Goal: Task Accomplishment & Management: Use online tool/utility

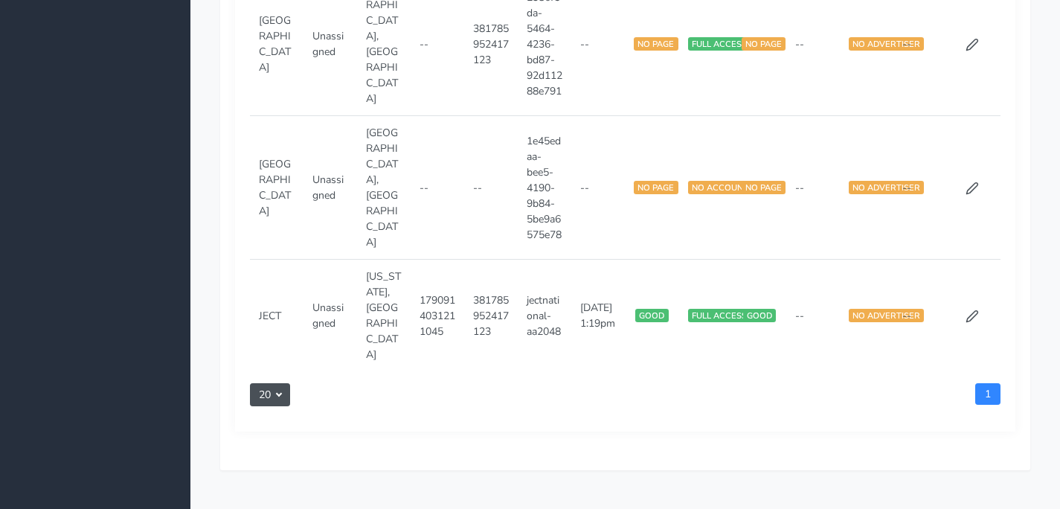
scroll to position [1403, 0]
click at [969, 184] on icon at bounding box center [972, 188] width 13 height 13
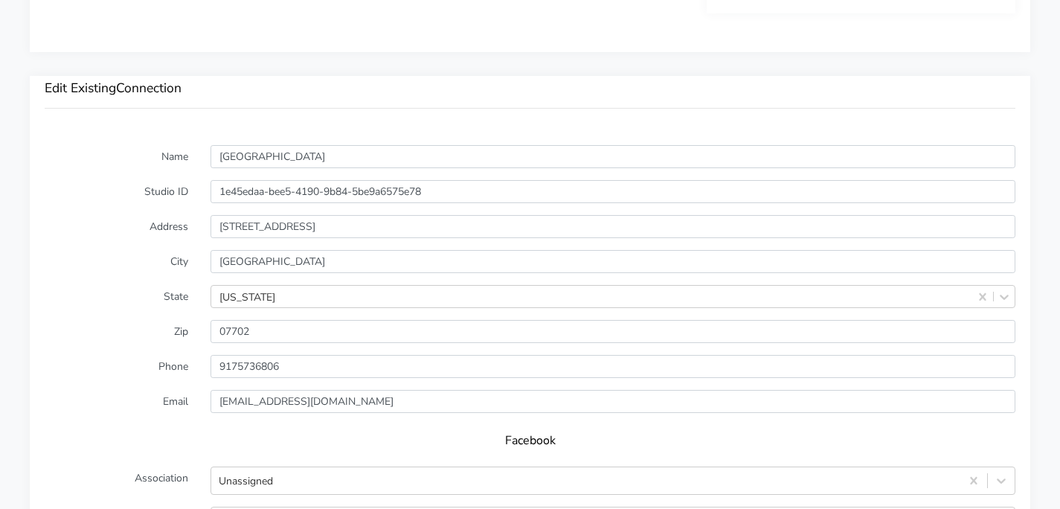
scroll to position [953, 0]
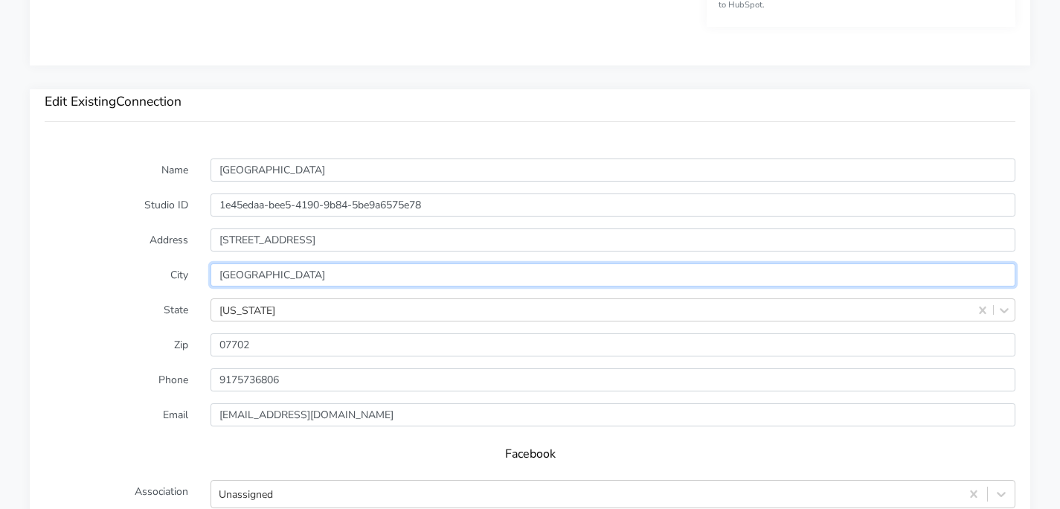
click at [365, 273] on input "[GEOGRAPHIC_DATA]" at bounding box center [613, 274] width 805 height 23
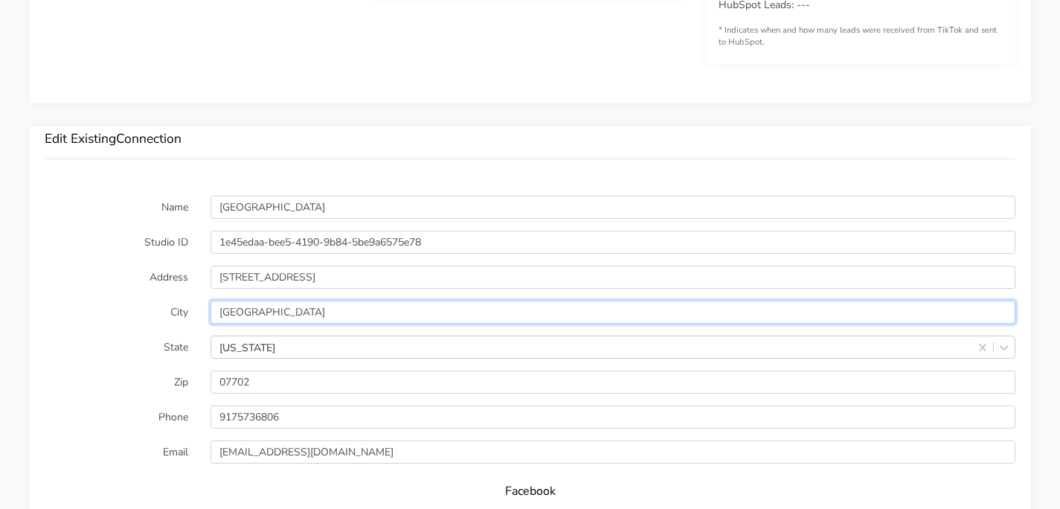
scroll to position [948, 0]
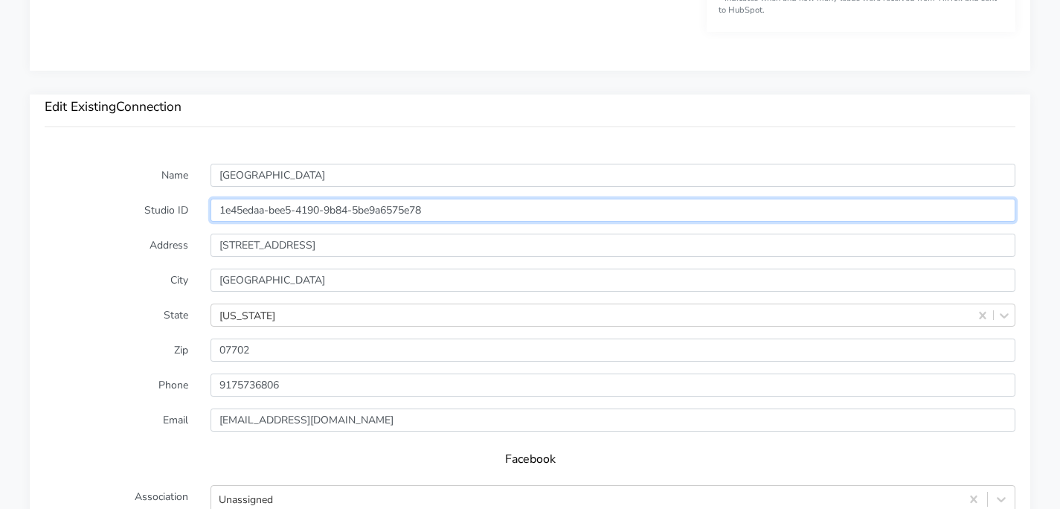
click at [302, 219] on input "1e45edaa-bee5-4190-9b84-5be9a6575e78" at bounding box center [613, 210] width 805 height 23
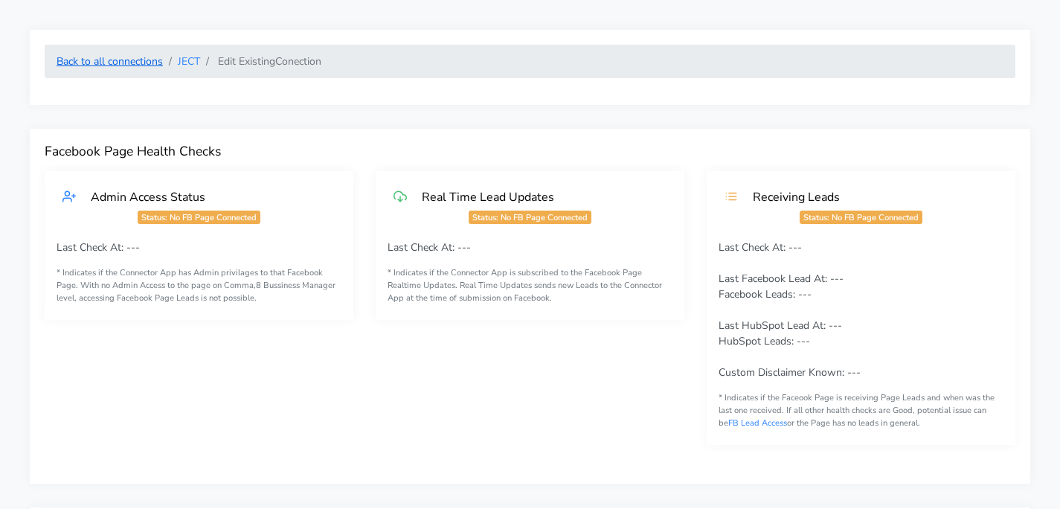
click at [131, 60] on link "Back to all connections" at bounding box center [110, 61] width 106 height 14
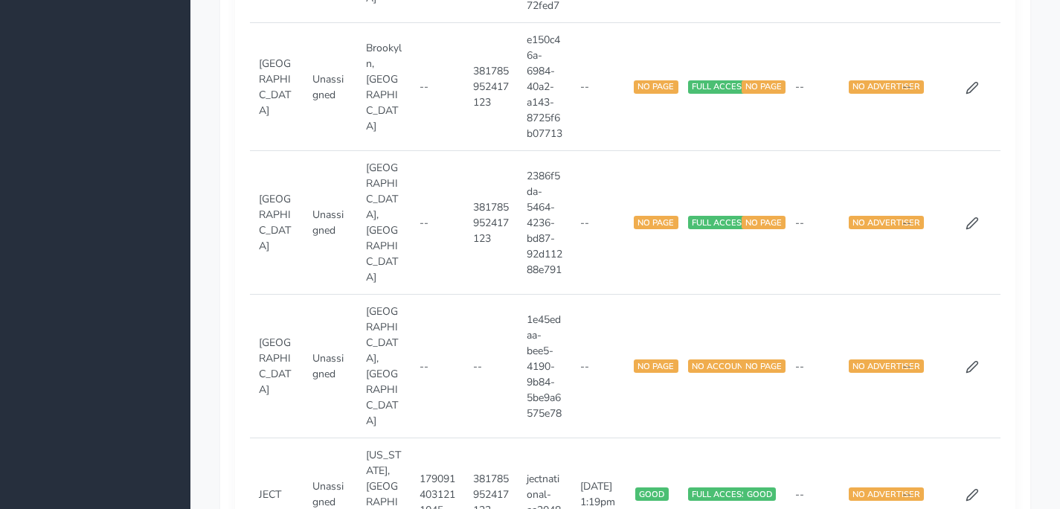
scroll to position [1428, 0]
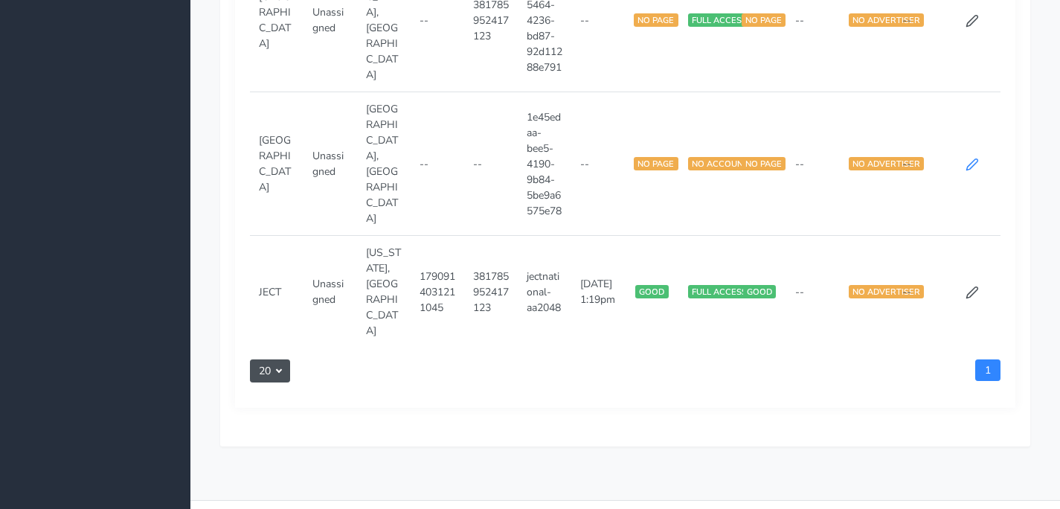
click at [969, 162] on icon at bounding box center [972, 164] width 13 height 13
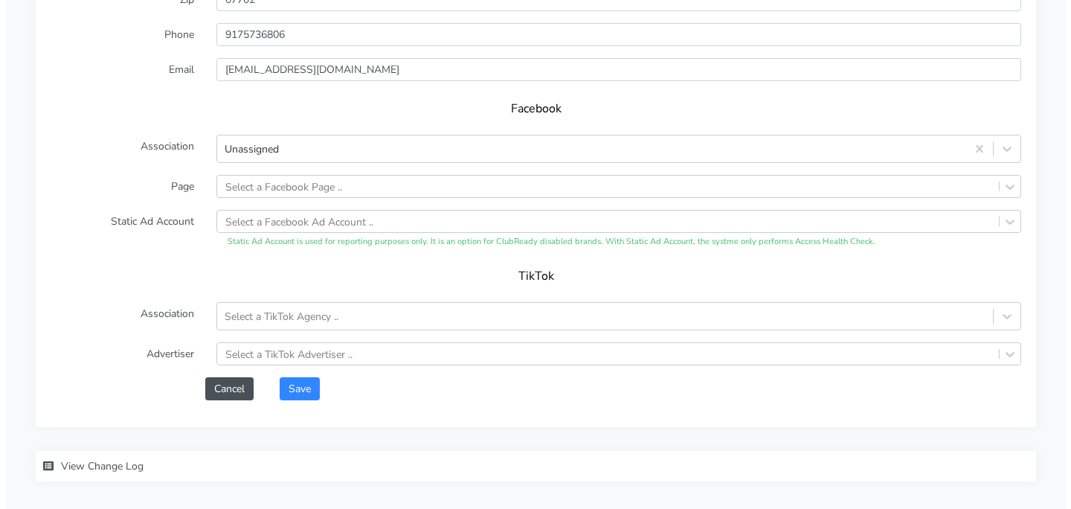
scroll to position [1301, 0]
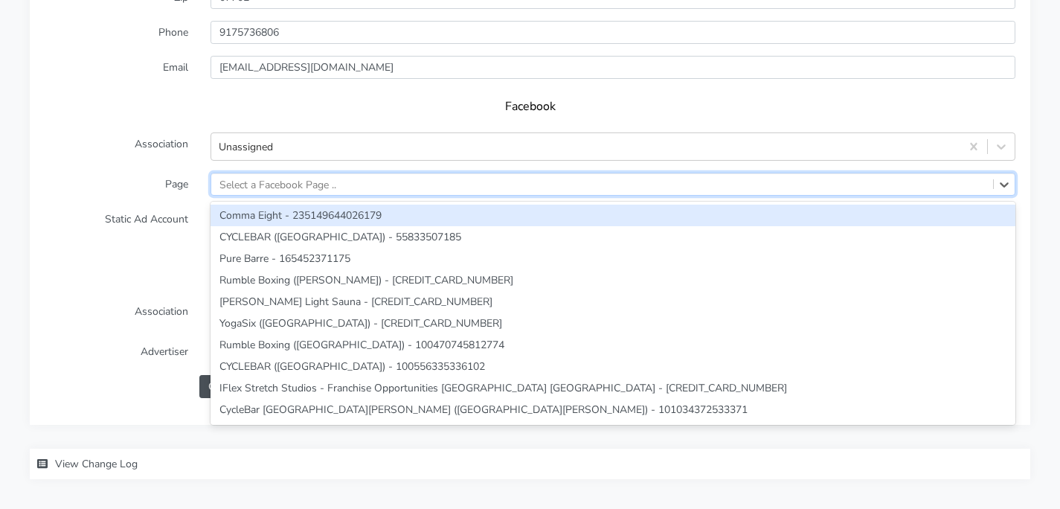
click at [381, 180] on div "Select a Facebook Page .." at bounding box center [602, 184] width 782 height 22
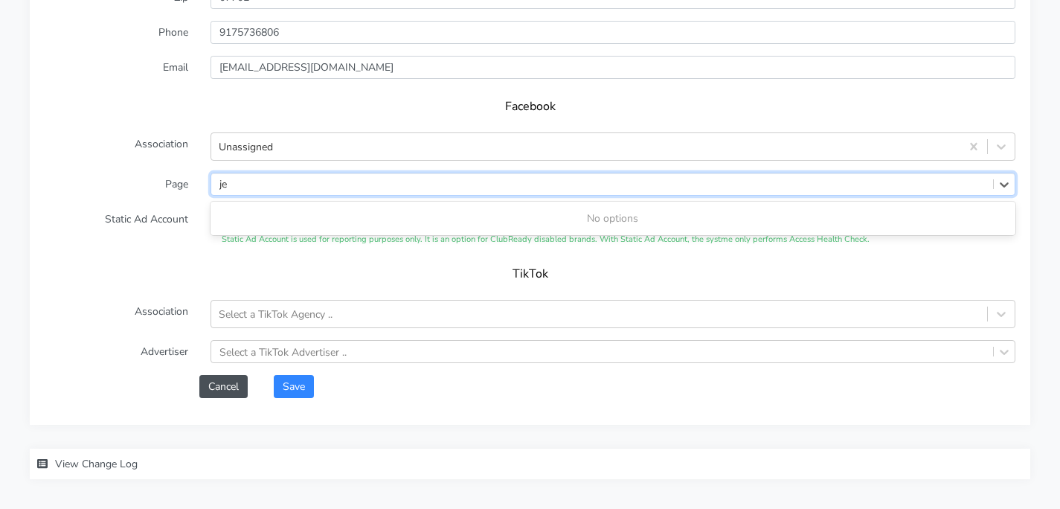
type input "j"
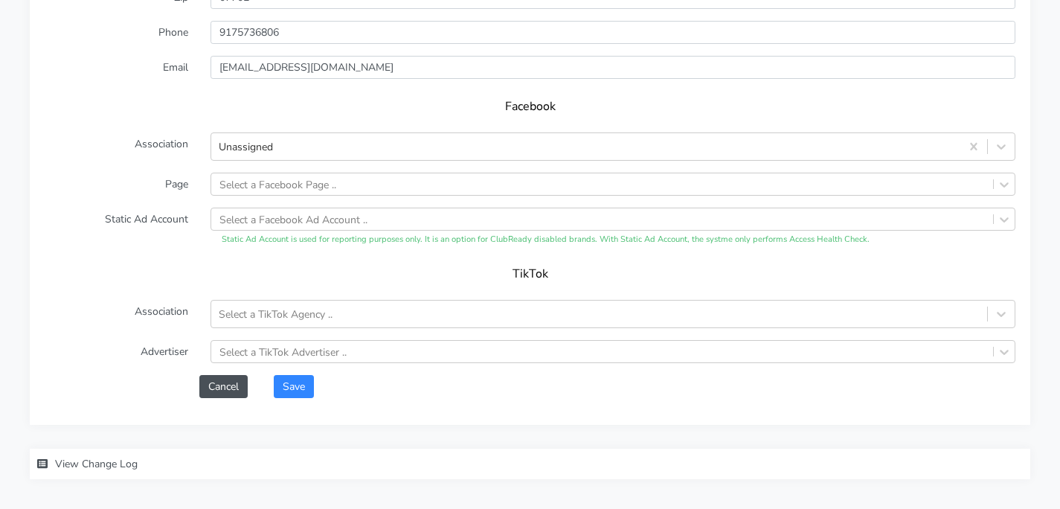
click at [96, 219] on label "Static Ad Account" at bounding box center [116, 227] width 166 height 39
click at [286, 225] on div "Select a Facebook Ad Account .." at bounding box center [293, 219] width 148 height 16
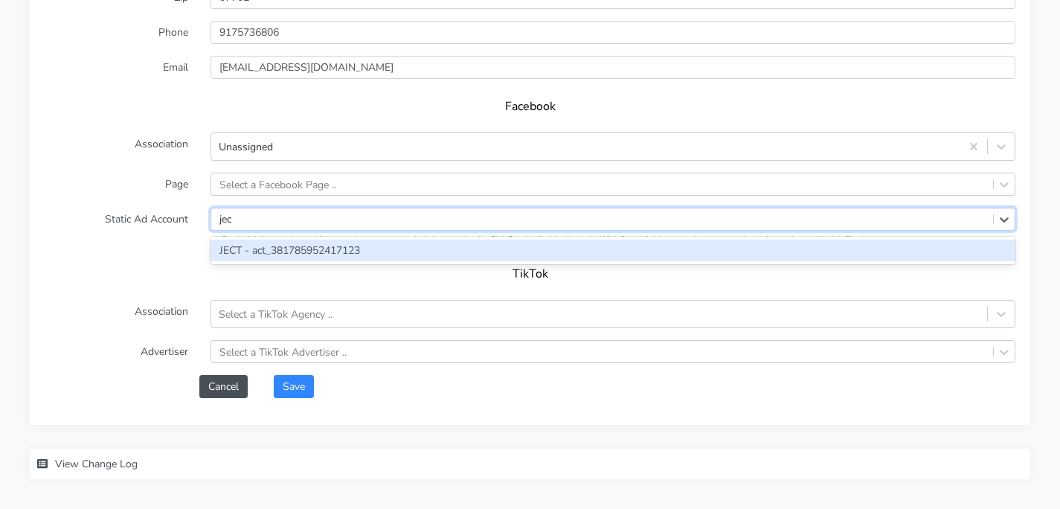
type input "ject"
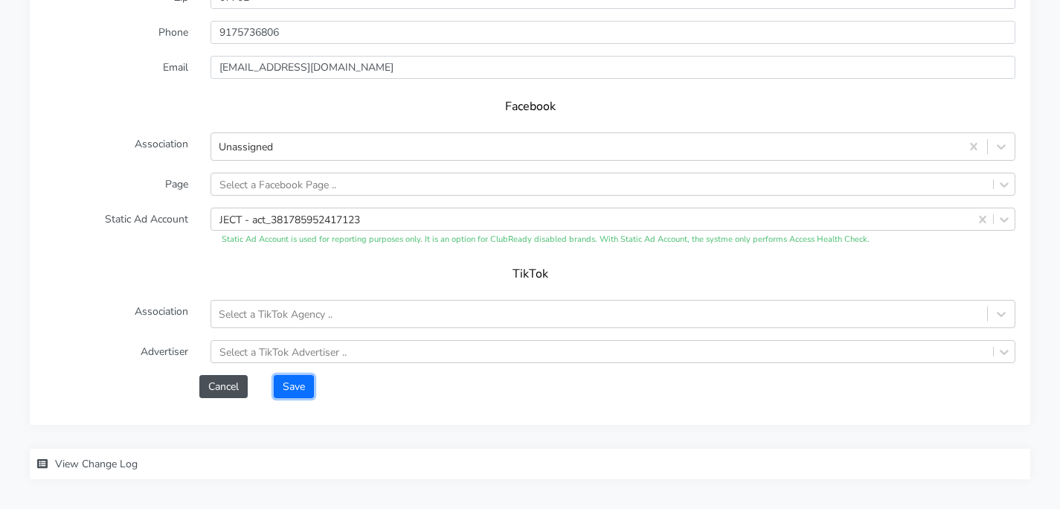
click at [290, 382] on button "Save" at bounding box center [294, 386] width 40 height 23
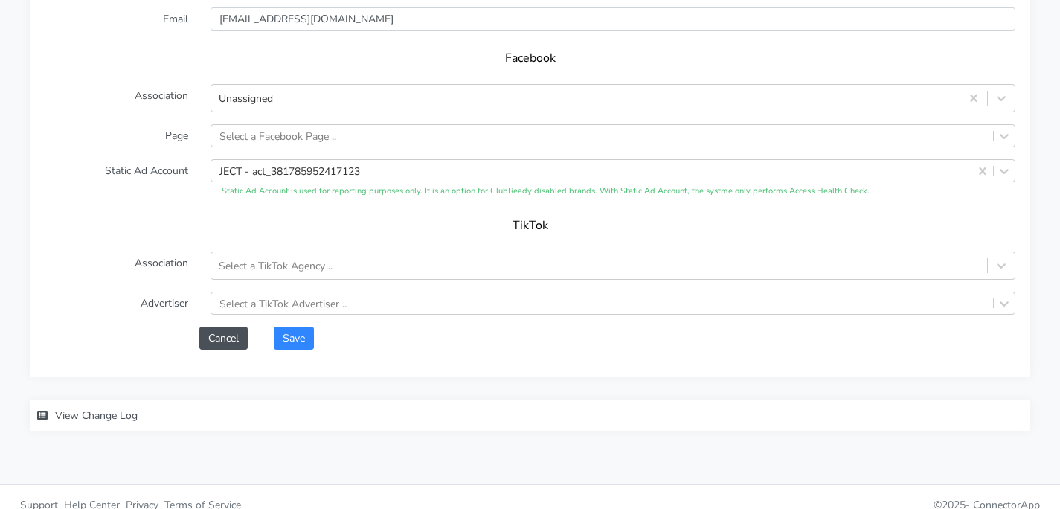
scroll to position [1384, 0]
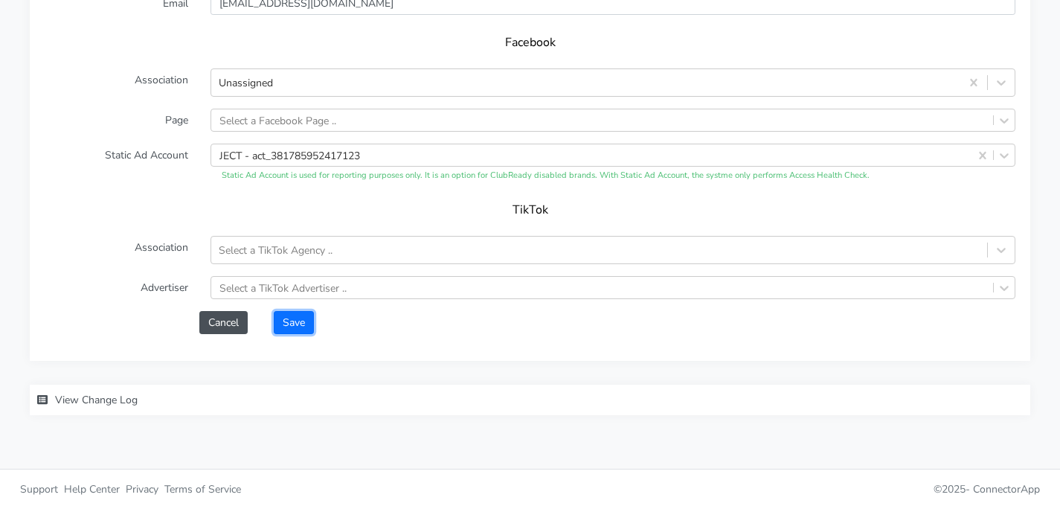
click at [288, 321] on button "Save" at bounding box center [294, 322] width 40 height 23
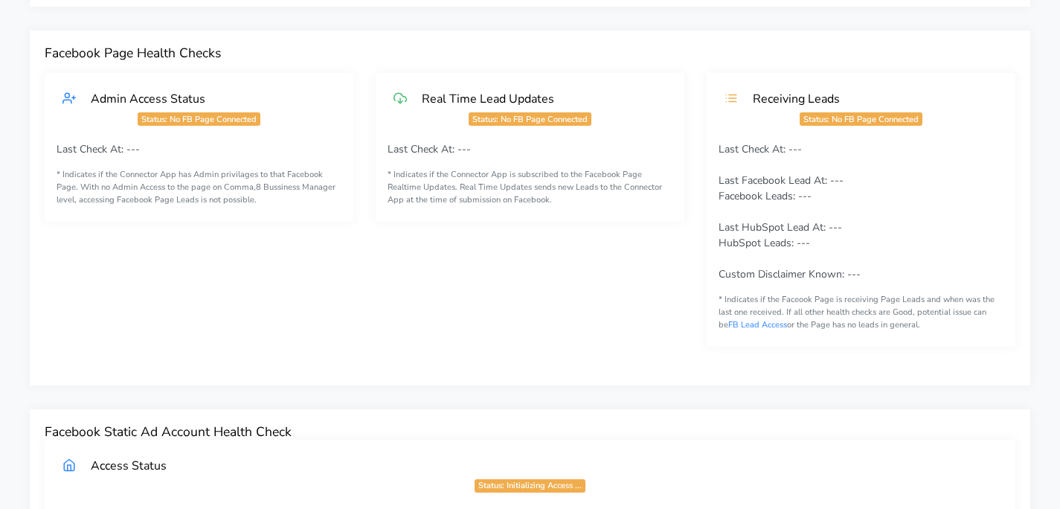
scroll to position [0, 0]
